Goal: Task Accomplishment & Management: Manage account settings

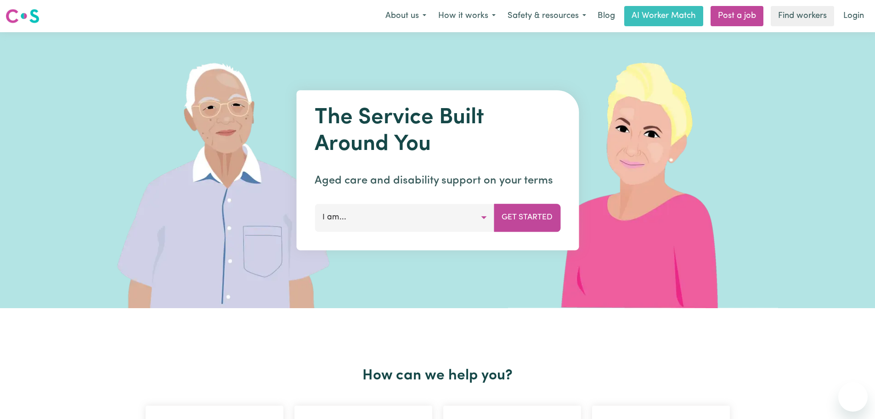
click at [857, 8] on link "Login" at bounding box center [854, 16] width 32 height 20
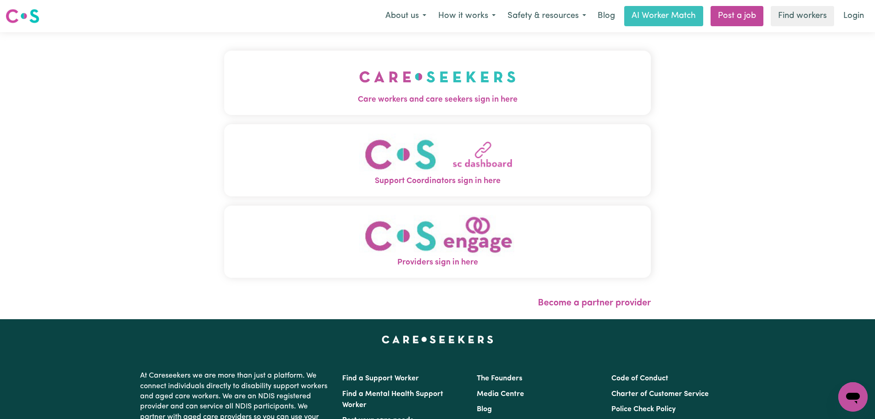
click at [386, 61] on button "Care workers and care seekers sign in here" at bounding box center [437, 83] width 427 height 64
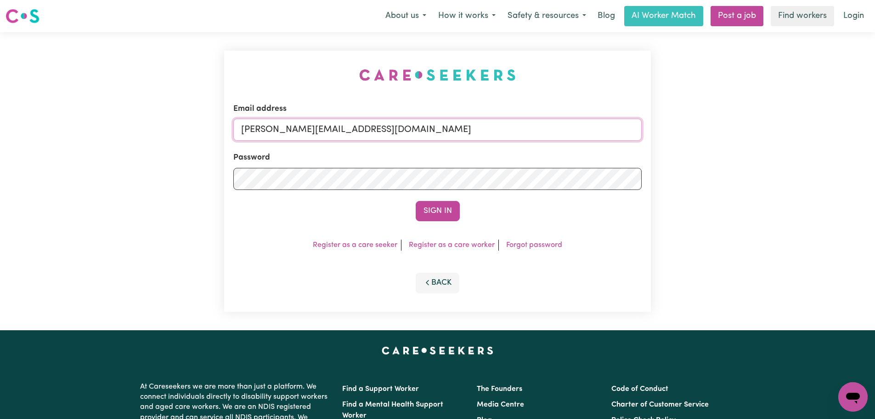
click at [409, 126] on input "[PERSON_NAME][EMAIL_ADDRESS][DOMAIN_NAME]" at bounding box center [437, 130] width 408 height 22
drag, startPoint x: 323, startPoint y: 129, endPoint x: 288, endPoint y: 129, distance: 35.4
click at [288, 129] on input "[EMAIL_ADDRESS][PERSON_NAME][DOMAIN_NAME]" at bounding box center [437, 130] width 408 height 22
type input "[EMAIL_ADDRESS][PERSON_NAME][DOMAIN_NAME]"
click at [464, 213] on div "Sign In" at bounding box center [437, 211] width 408 height 20
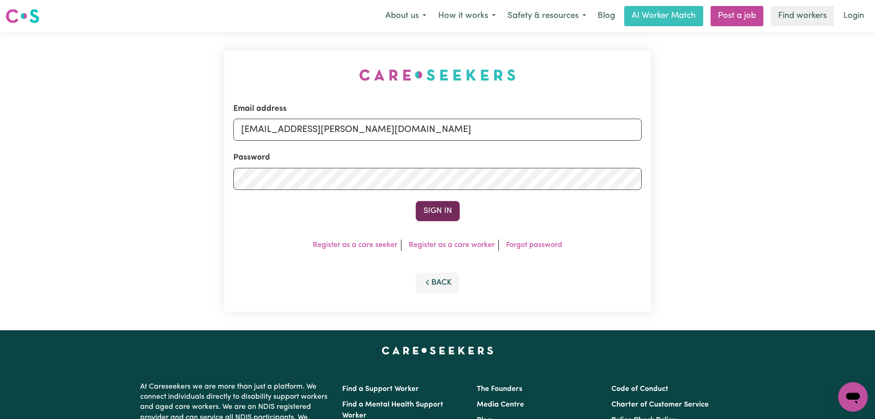
click at [433, 214] on button "Sign In" at bounding box center [438, 211] width 44 height 20
